Goal: Register for event/course

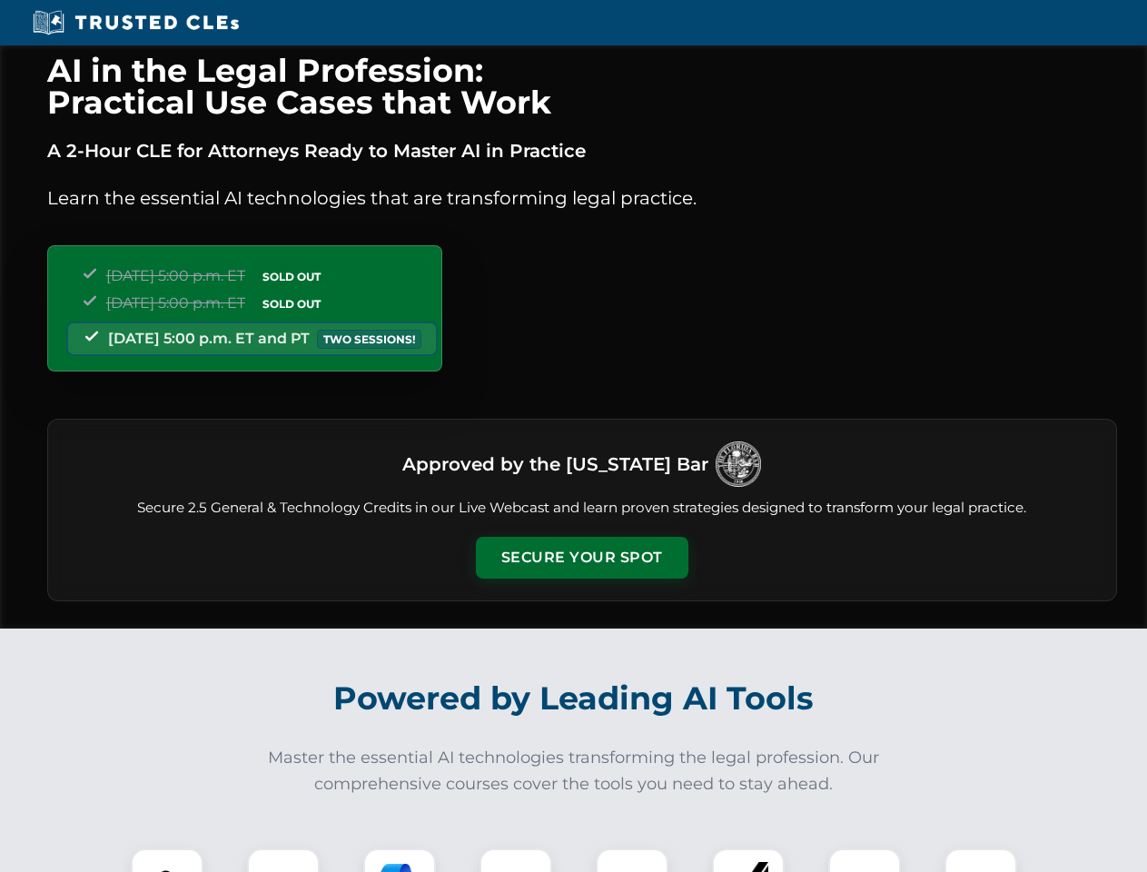
click at [581, 557] on button "Secure Your Spot" at bounding box center [582, 558] width 212 height 42
click at [167, 860] on img at bounding box center [167, 884] width 53 height 53
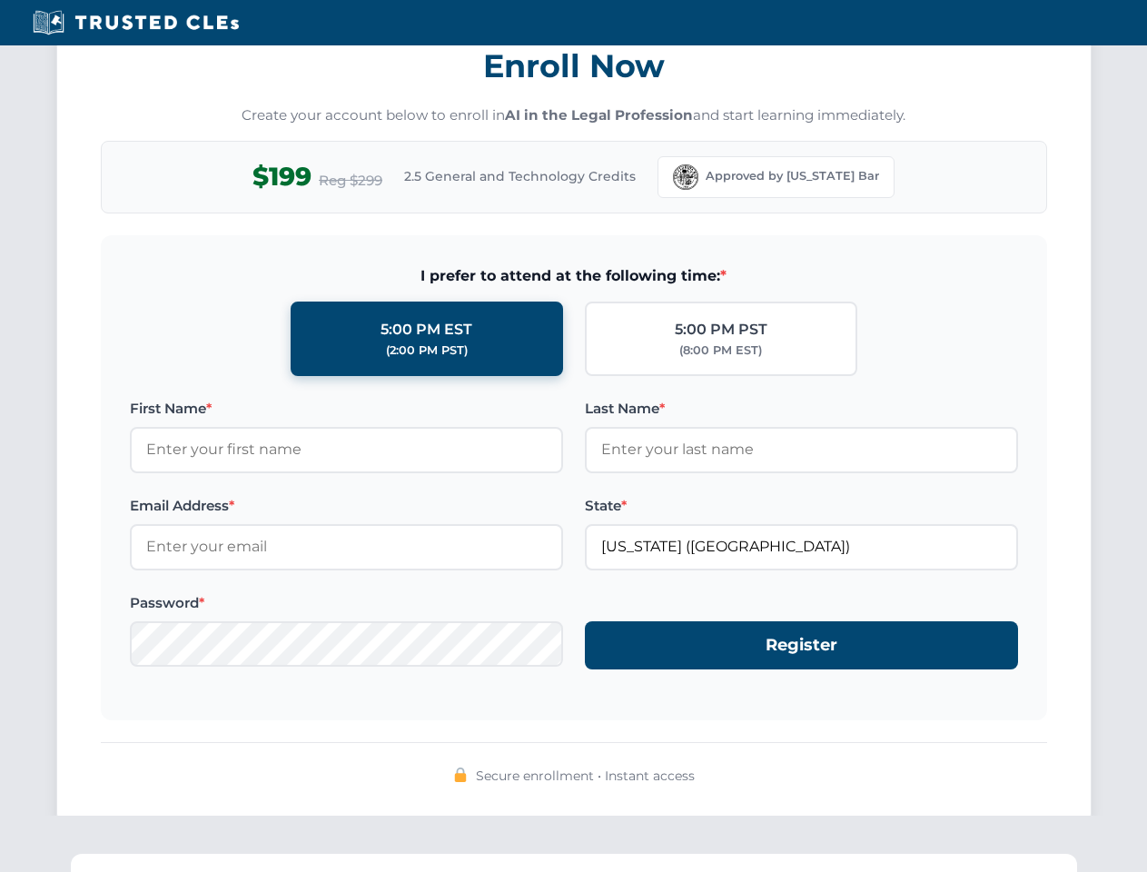
scroll to position [1782, 0]
